Goal: Information Seeking & Learning: Check status

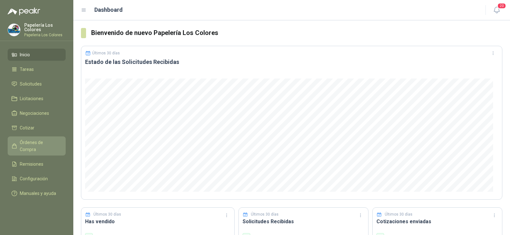
click at [34, 142] on span "Órdenes de Compra" at bounding box center [40, 146] width 40 height 14
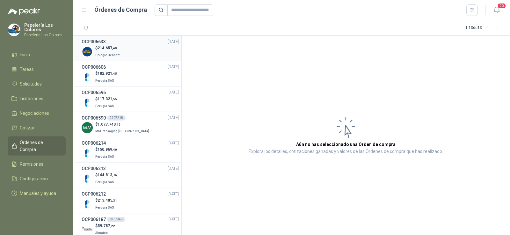
click at [113, 54] on span "Colegio Bennett" at bounding box center [107, 56] width 24 height 4
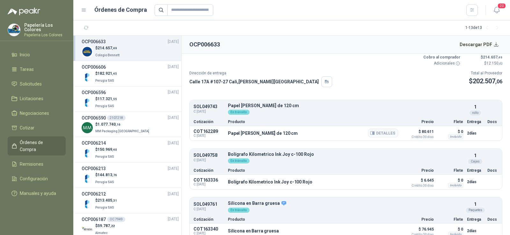
scroll to position [32, 0]
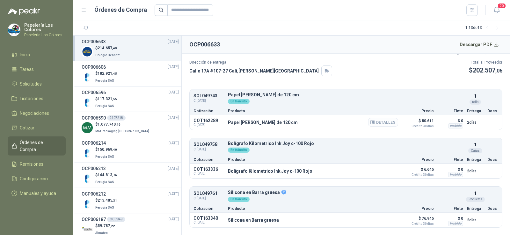
click at [374, 124] on button "Detalles" at bounding box center [383, 122] width 30 height 9
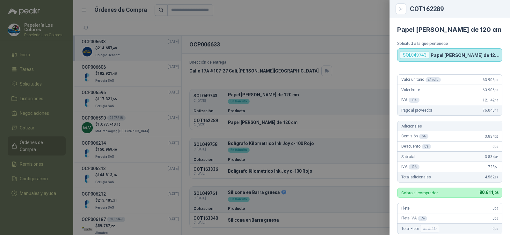
click at [330, 105] on div at bounding box center [255, 117] width 510 height 235
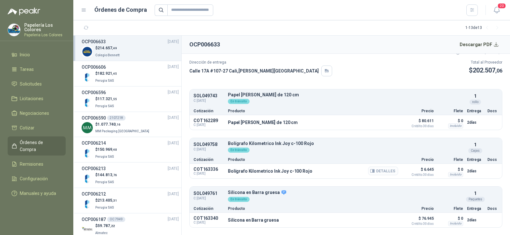
click at [383, 174] on button "Detalles" at bounding box center [383, 171] width 30 height 9
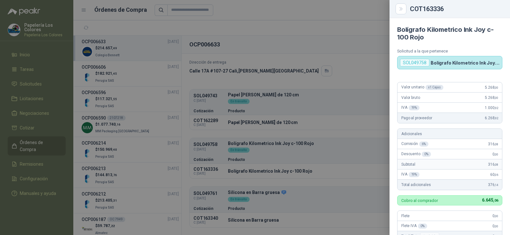
click at [356, 120] on div at bounding box center [255, 117] width 510 height 235
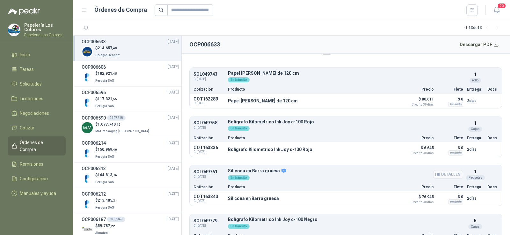
scroll to position [64, 0]
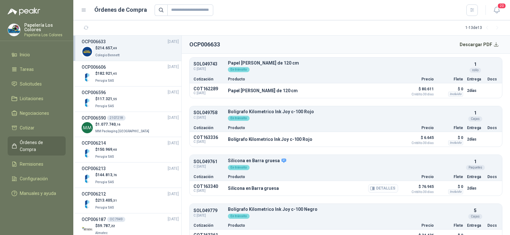
click at [380, 190] on button "Detalles" at bounding box center [383, 188] width 30 height 9
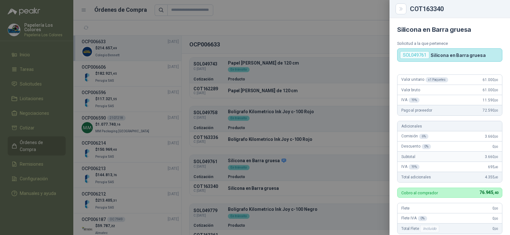
click at [364, 83] on div at bounding box center [255, 117] width 510 height 235
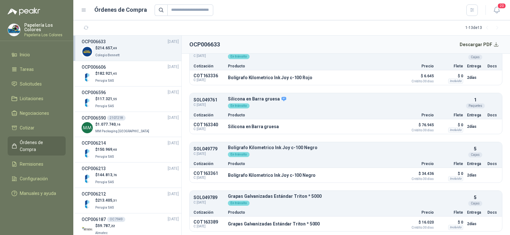
scroll to position [126, 0]
click at [379, 177] on button "Detalles" at bounding box center [383, 175] width 30 height 9
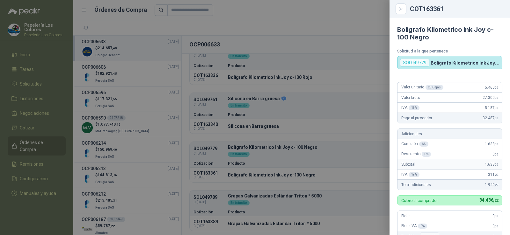
drag, startPoint x: 353, startPoint y: 148, endPoint x: 354, endPoint y: 171, distance: 23.3
click at [352, 148] on div at bounding box center [255, 117] width 510 height 235
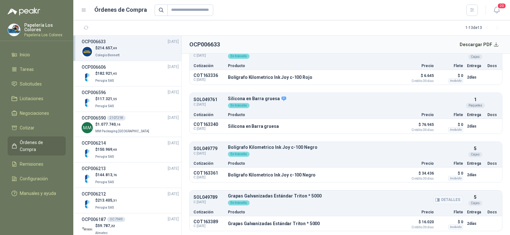
drag, startPoint x: 443, startPoint y: 201, endPoint x: 421, endPoint y: 194, distance: 23.6
click at [443, 201] on button "Detalles" at bounding box center [448, 200] width 30 height 9
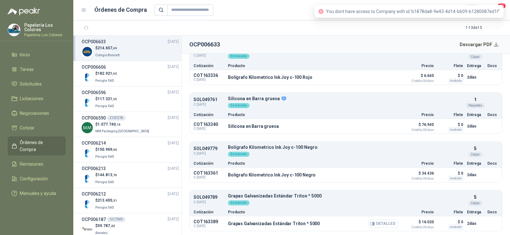
click at [377, 223] on button "Detalles" at bounding box center [383, 224] width 30 height 9
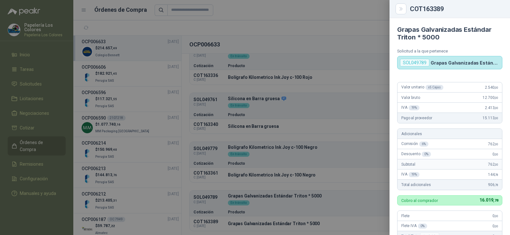
drag, startPoint x: 405, startPoint y: 15, endPoint x: 401, endPoint y: 11, distance: 6.1
click at [405, 15] on div "COT163389" at bounding box center [449, 9] width 120 height 18
click at [401, 10] on icon "Close" at bounding box center [400, 8] width 3 height 3
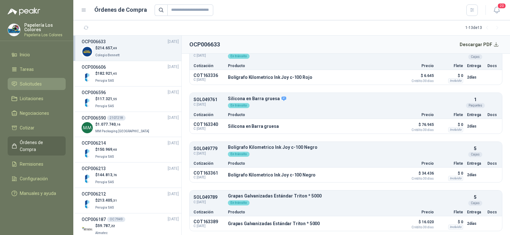
click at [34, 86] on span "Solicitudes" at bounding box center [31, 84] width 22 height 7
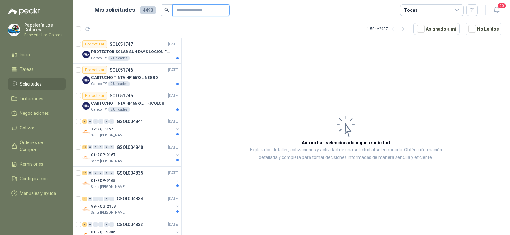
click at [180, 12] on input "text" at bounding box center [198, 10] width 45 height 11
paste input "*********"
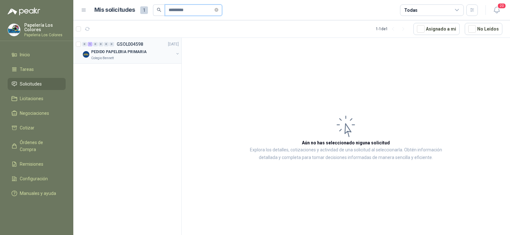
type input "*********"
click at [116, 57] on div "Colegio Bennett" at bounding box center [132, 58] width 83 height 5
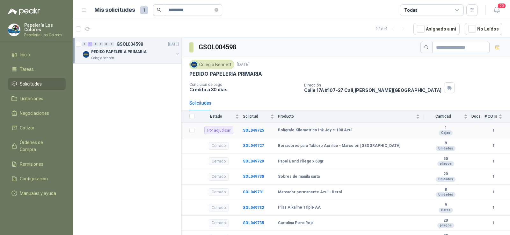
click at [292, 133] on b "Bolígrafo Kilometrico Ink Joy c-100 Azul" at bounding box center [315, 130] width 74 height 5
click at [257, 130] on b "SOL049725" at bounding box center [253, 130] width 21 height 4
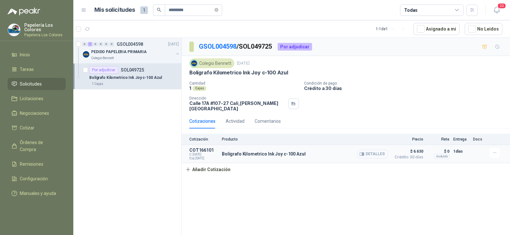
click at [377, 151] on button "Detalles" at bounding box center [373, 154] width 30 height 9
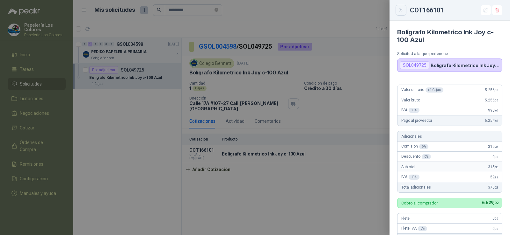
click at [399, 11] on icon "Close" at bounding box center [400, 10] width 5 height 5
